Goal: Navigation & Orientation: Find specific page/section

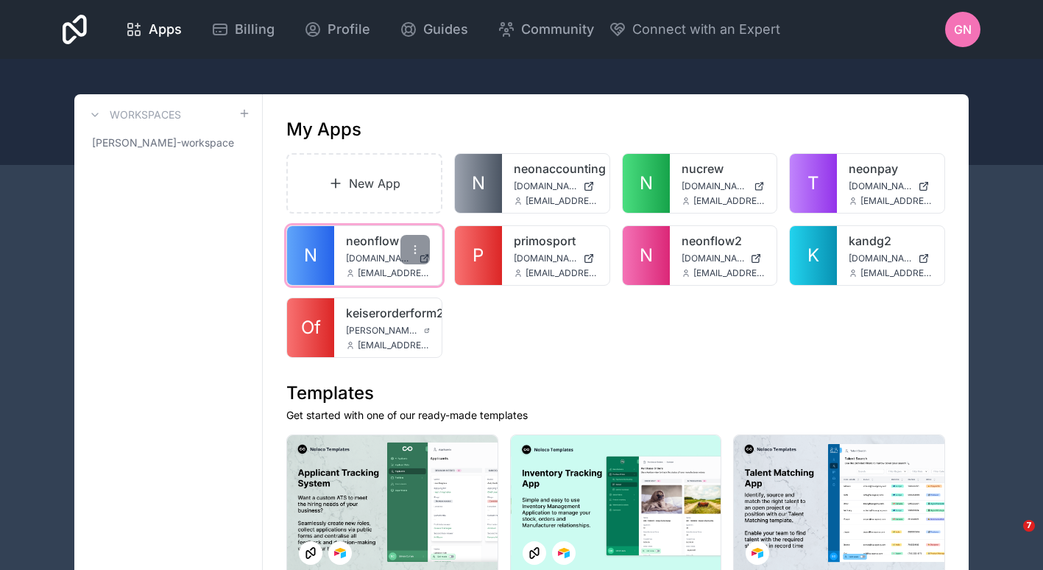
click at [329, 258] on link "N" at bounding box center [310, 255] width 47 height 59
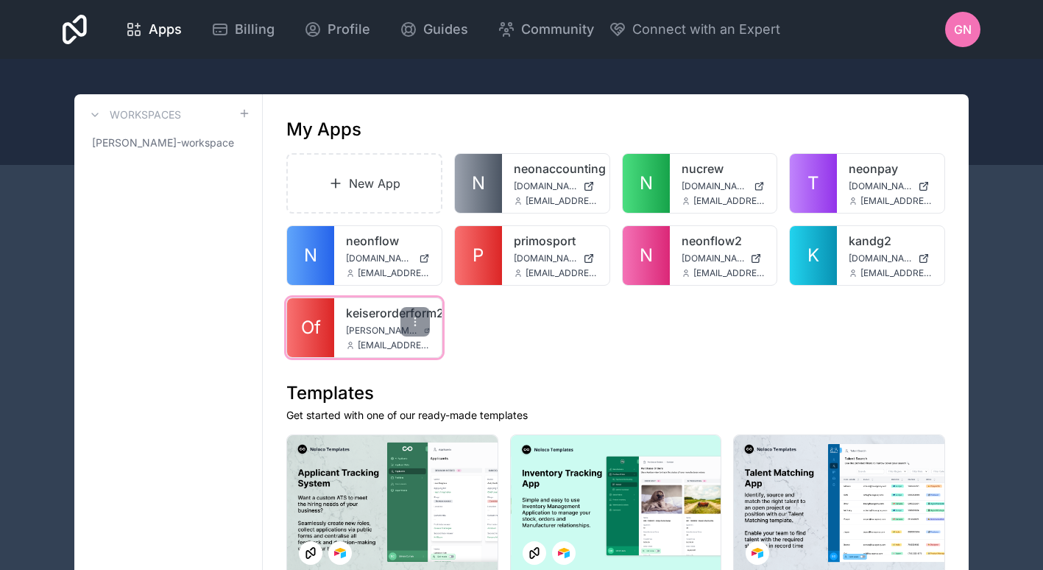
click at [321, 354] on link "Of" at bounding box center [310, 327] width 47 height 59
